Goal: Task Accomplishment & Management: Complete application form

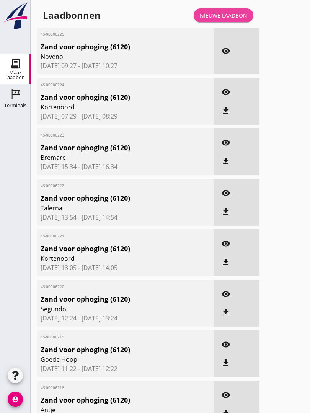
click at [224, 20] on div "Nieuwe laadbon" at bounding box center [223, 15] width 47 height 8
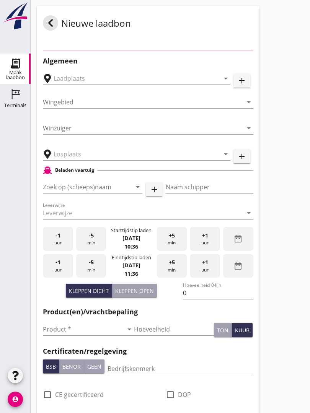
click at [231, 26] on div "Nieuwe laadbon" at bounding box center [148, 23] width 223 height 34
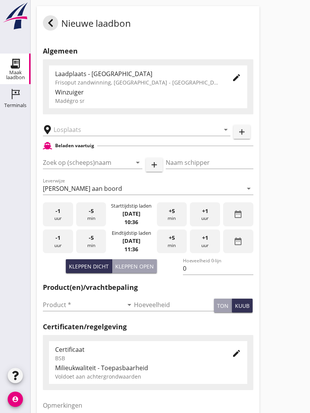
click at [84, 165] on input "Zoek op (scheeps)naam" at bounding box center [82, 162] width 78 height 12
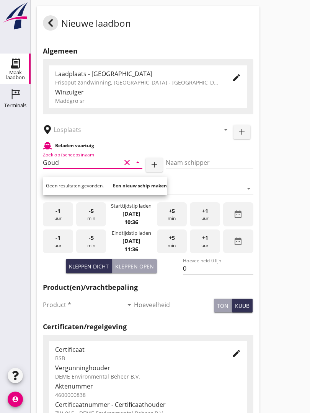
type input "Gouda"
click at [126, 167] on icon "clear" at bounding box center [126, 162] width 9 height 9
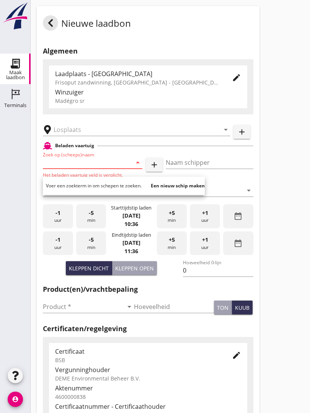
click at [103, 135] on input "text" at bounding box center [131, 130] width 155 height 12
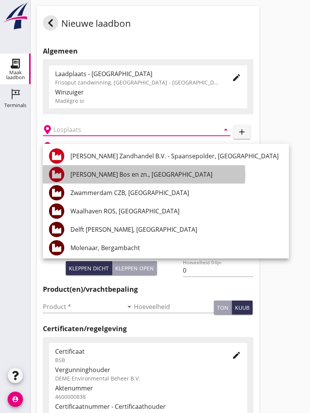
click at [118, 177] on div "[PERSON_NAME] Bos en zn., [GEOGRAPHIC_DATA]" at bounding box center [176, 174] width 212 height 9
type input "[PERSON_NAME] Bos en zn., [GEOGRAPHIC_DATA]"
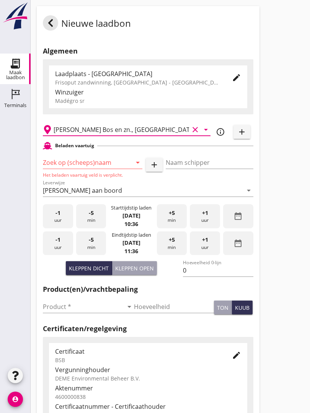
click at [87, 169] on input "Zoek op (scheeps)naam" at bounding box center [82, 162] width 78 height 12
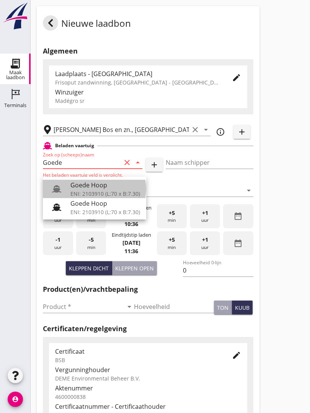
click at [89, 185] on div "Goede Hoop" at bounding box center [105, 184] width 70 height 9
type input "Goede Hoop"
type input "[PERSON_NAME]"
type input "555"
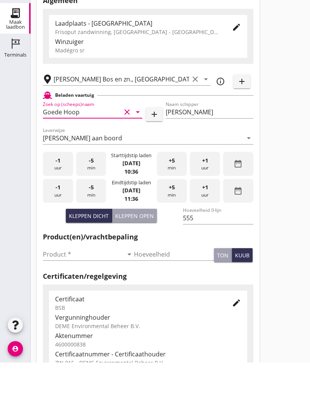
click at [52, 299] on input "Product *" at bounding box center [83, 305] width 80 height 12
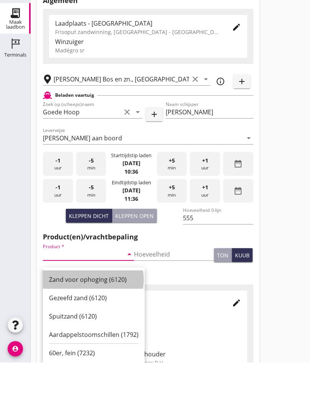
click at [93, 325] on div "Zand voor ophoging (6120)" at bounding box center [93, 329] width 89 height 9
type input "Zand voor ophoging (6120)"
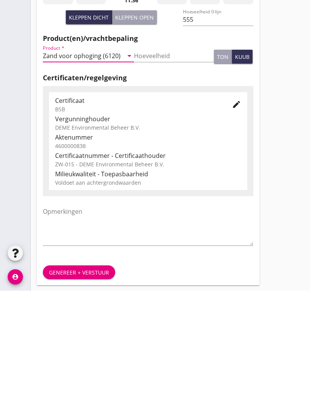
scroll to position [134, 0]
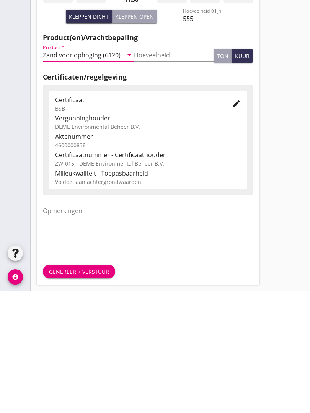
click at [85, 390] on div "Genereer + verstuur" at bounding box center [79, 394] width 60 height 8
